Goal: Task Accomplishment & Management: Manage account settings

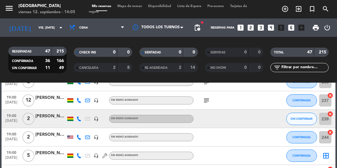
scroll to position [78, 0]
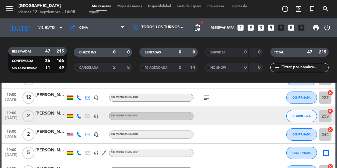
click at [77, 117] on icon at bounding box center [79, 116] width 5 height 5
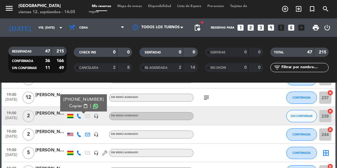
click at [93, 107] on span at bounding box center [95, 106] width 5 height 5
click at [293, 118] on button "SIN CONFIRMAR" at bounding box center [302, 116] width 31 height 12
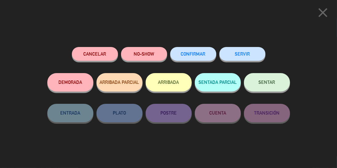
click at [190, 57] on span "CONFIRMAR" at bounding box center [193, 53] width 25 height 5
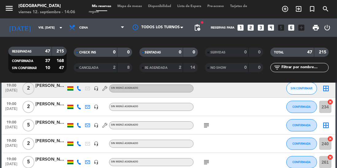
scroll to position [169, 0]
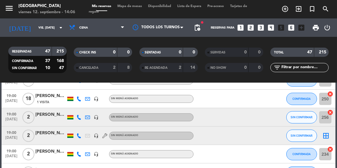
click at [79, 118] on icon at bounding box center [79, 117] width 5 height 5
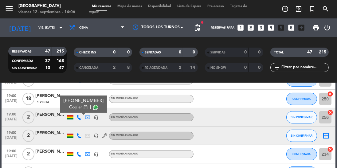
click at [93, 107] on span at bounding box center [95, 107] width 5 height 5
click at [81, 136] on icon at bounding box center [79, 135] width 5 height 5
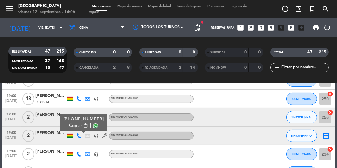
click at [93, 126] on span at bounding box center [95, 126] width 5 height 5
click at [93, 125] on span at bounding box center [95, 126] width 5 height 5
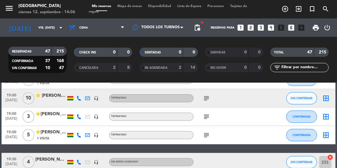
scroll to position [319, 0]
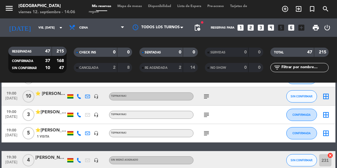
click at [80, 95] on icon at bounding box center [79, 96] width 5 height 5
click at [93, 87] on span at bounding box center [95, 86] width 5 height 5
click at [238, 115] on div "subject" at bounding box center [220, 115] width 52 height 18
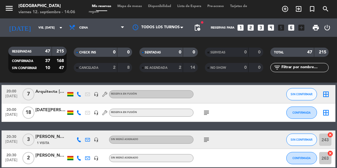
scroll to position [380, 0]
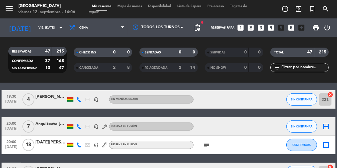
click at [80, 127] on icon at bounding box center [79, 126] width 5 height 5
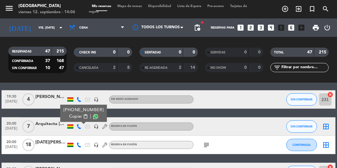
click at [77, 97] on icon at bounding box center [79, 99] width 5 height 5
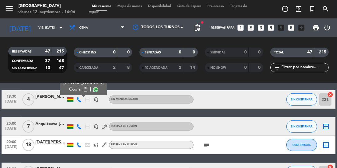
click at [93, 91] on span at bounding box center [95, 89] width 5 height 5
click at [204, 143] on icon "subject" at bounding box center [206, 144] width 7 height 7
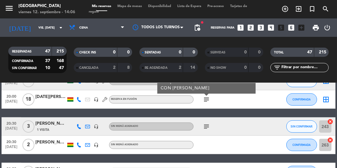
click at [206, 123] on icon "subject" at bounding box center [206, 126] width 7 height 7
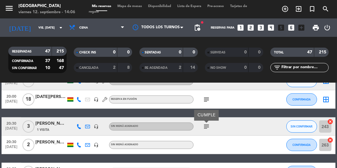
scroll to position [448, 0]
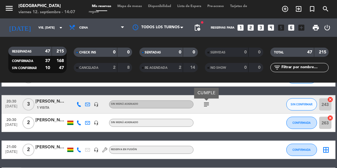
click at [80, 104] on icon at bounding box center [79, 104] width 5 height 5
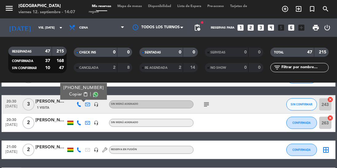
click at [93, 96] on span at bounding box center [95, 94] width 5 height 5
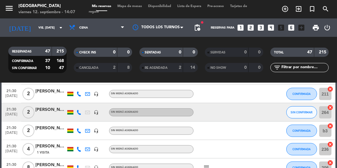
scroll to position [707, 0]
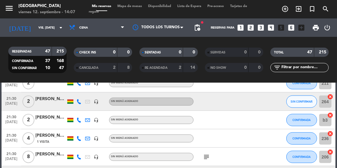
click at [79, 103] on icon at bounding box center [79, 101] width 5 height 5
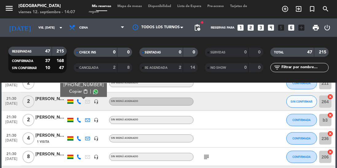
click at [93, 93] on span at bounding box center [95, 91] width 5 height 5
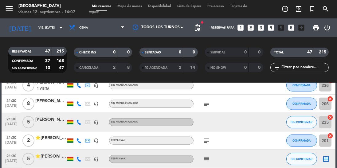
scroll to position [763, 0]
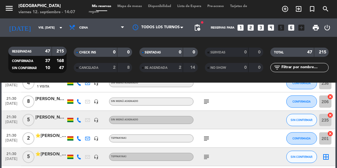
click at [78, 118] on icon at bounding box center [79, 120] width 5 height 5
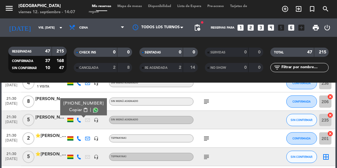
click at [93, 108] on span at bounding box center [95, 110] width 5 height 5
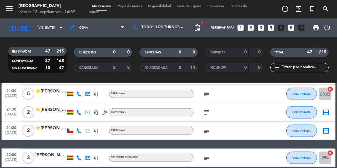
click at [209, 154] on icon "subject" at bounding box center [206, 157] width 7 height 7
